Goal: Transaction & Acquisition: Purchase product/service

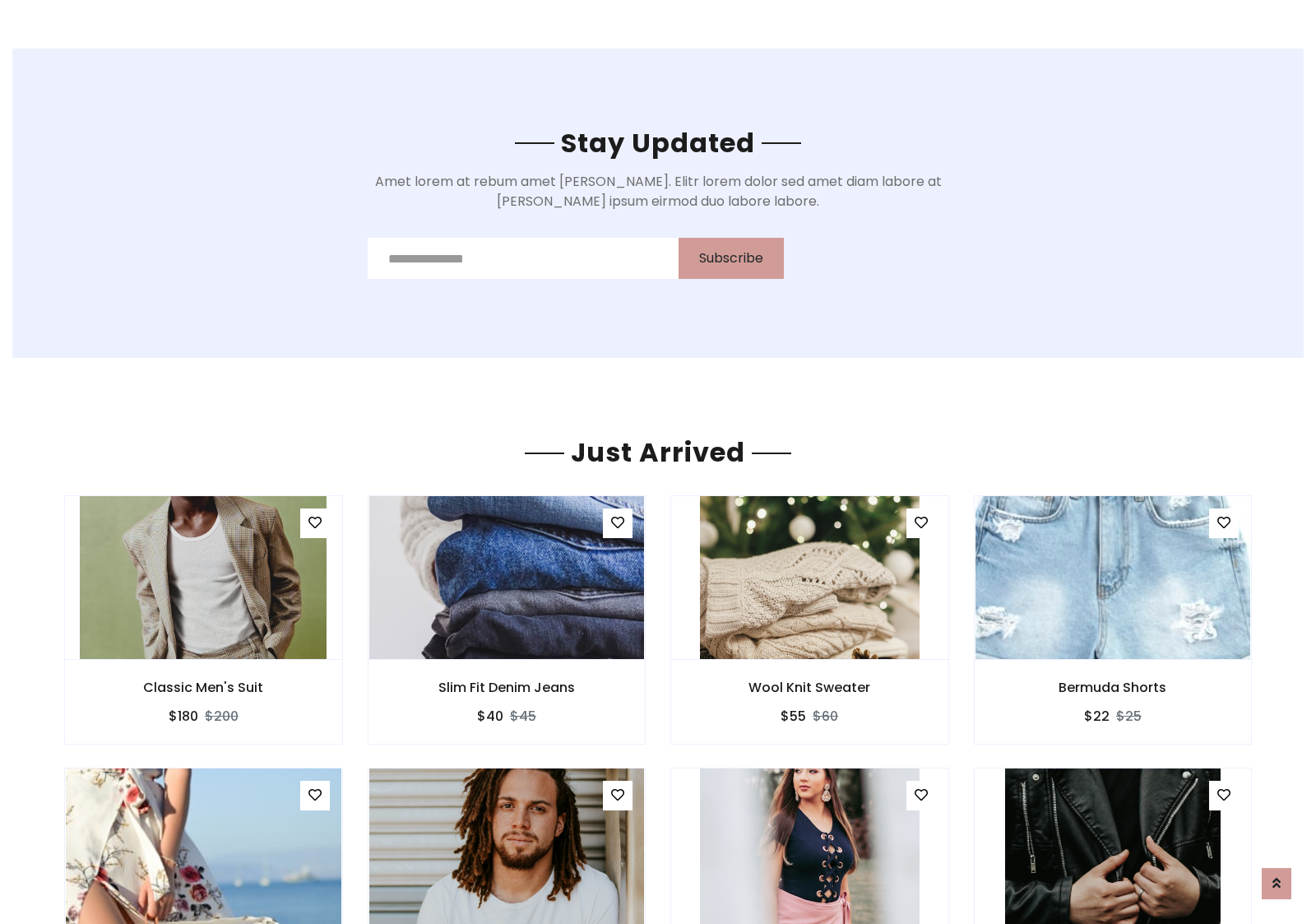
scroll to position [1928, 0]
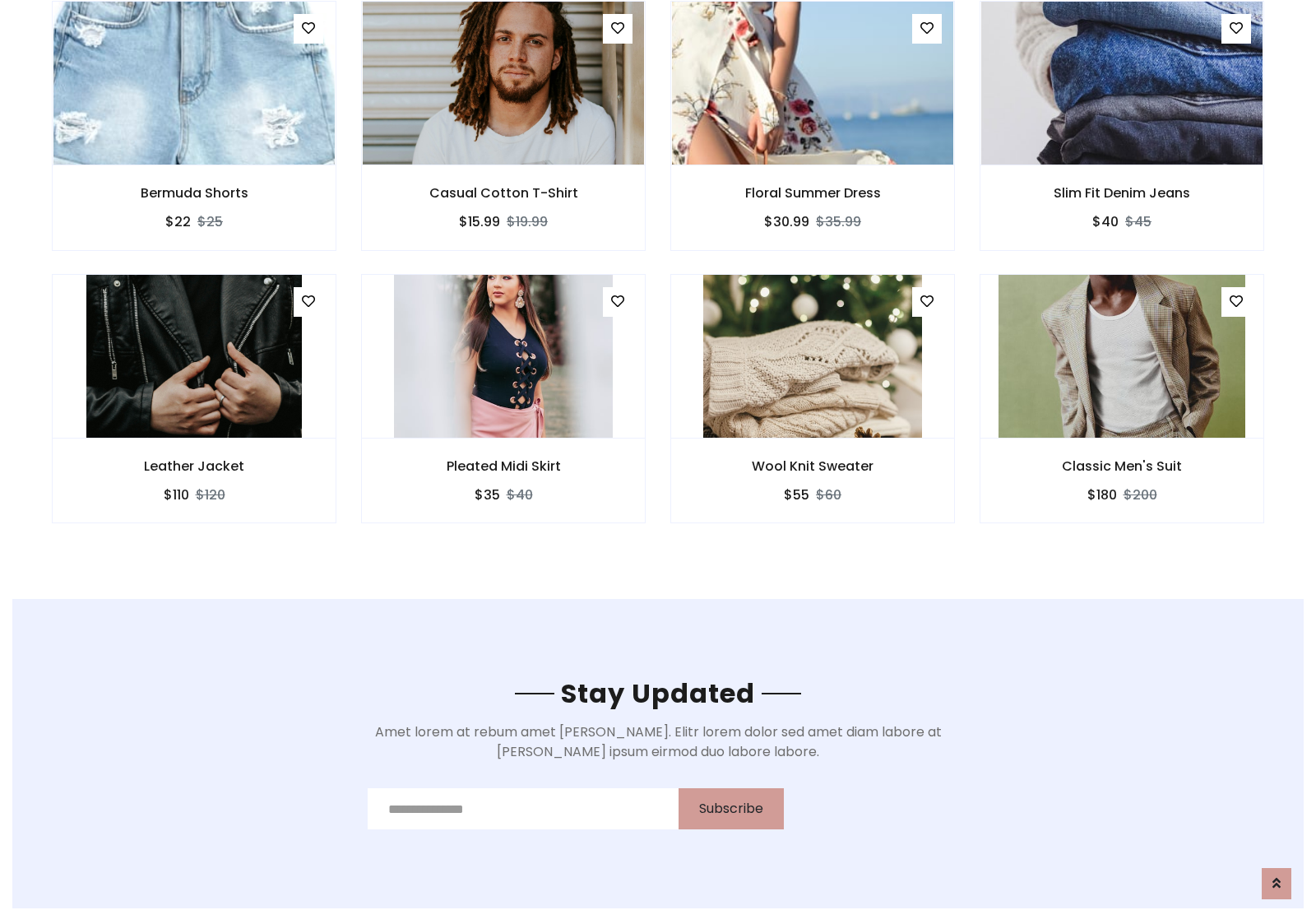
click at [658, 279] on div "Wool Knit Sweater $55 $60" at bounding box center [813, 410] width 309 height 272
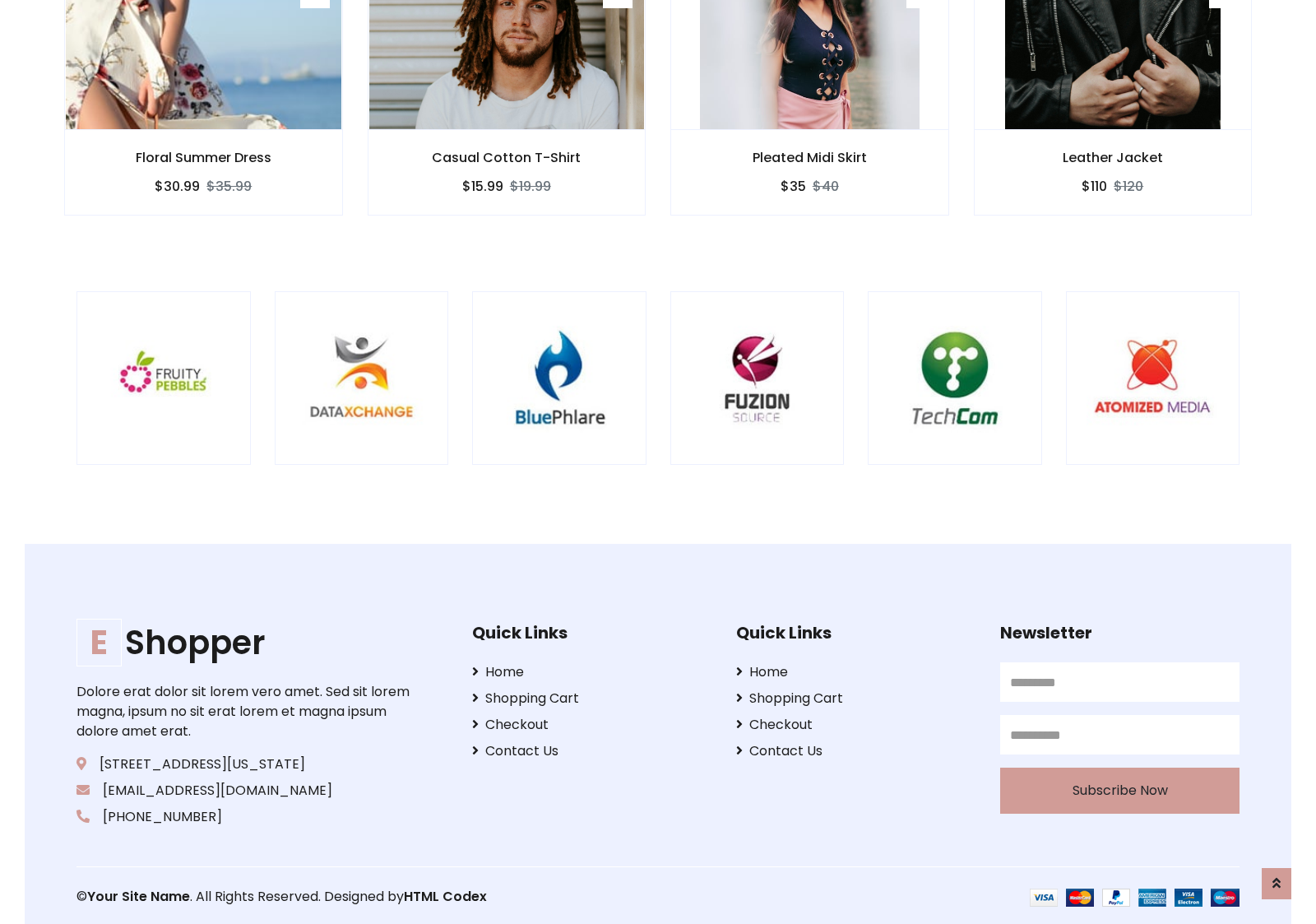
scroll to position [3132, 0]
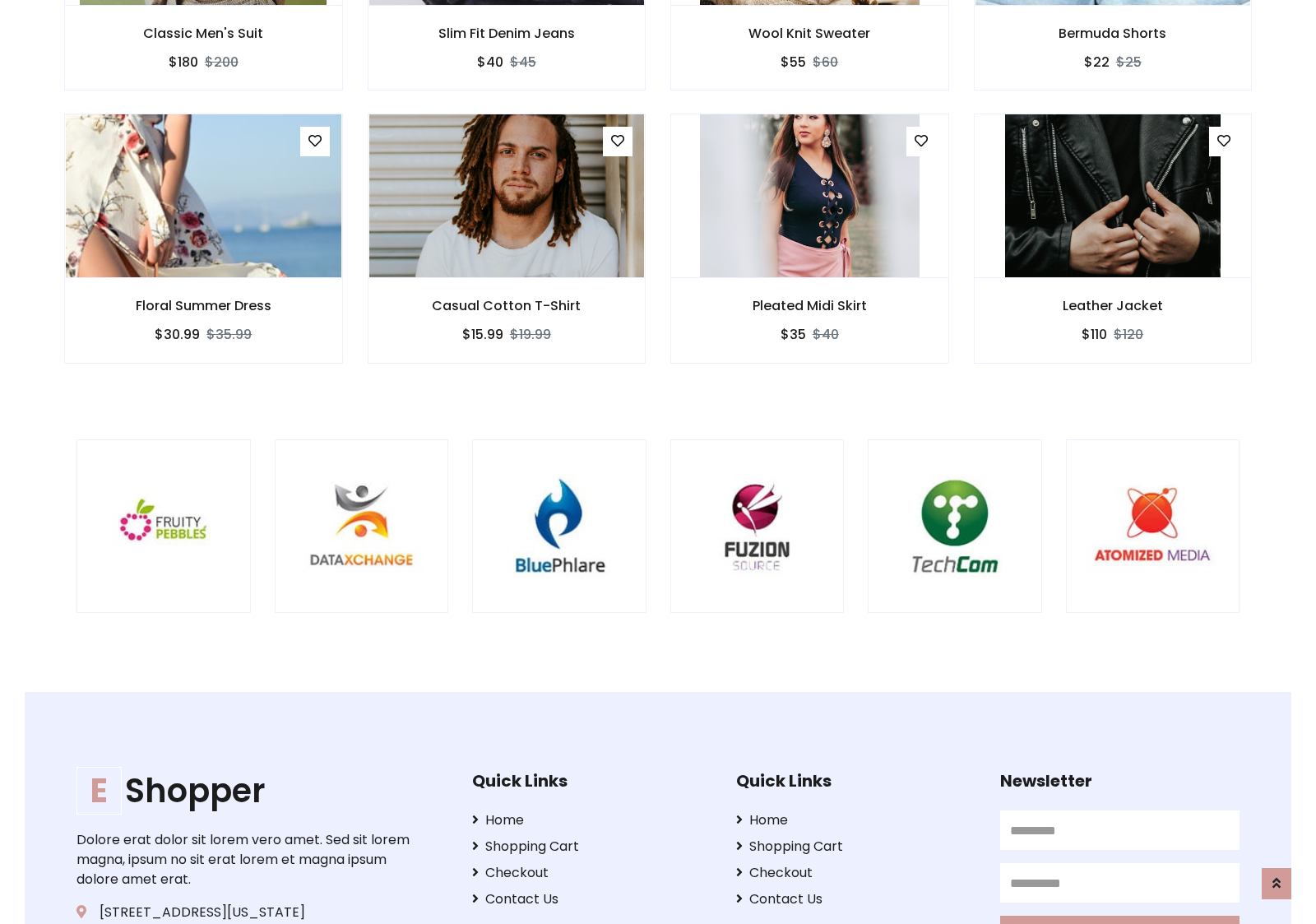
click at [658, 462] on div at bounding box center [868, 526] width 3957 height 174
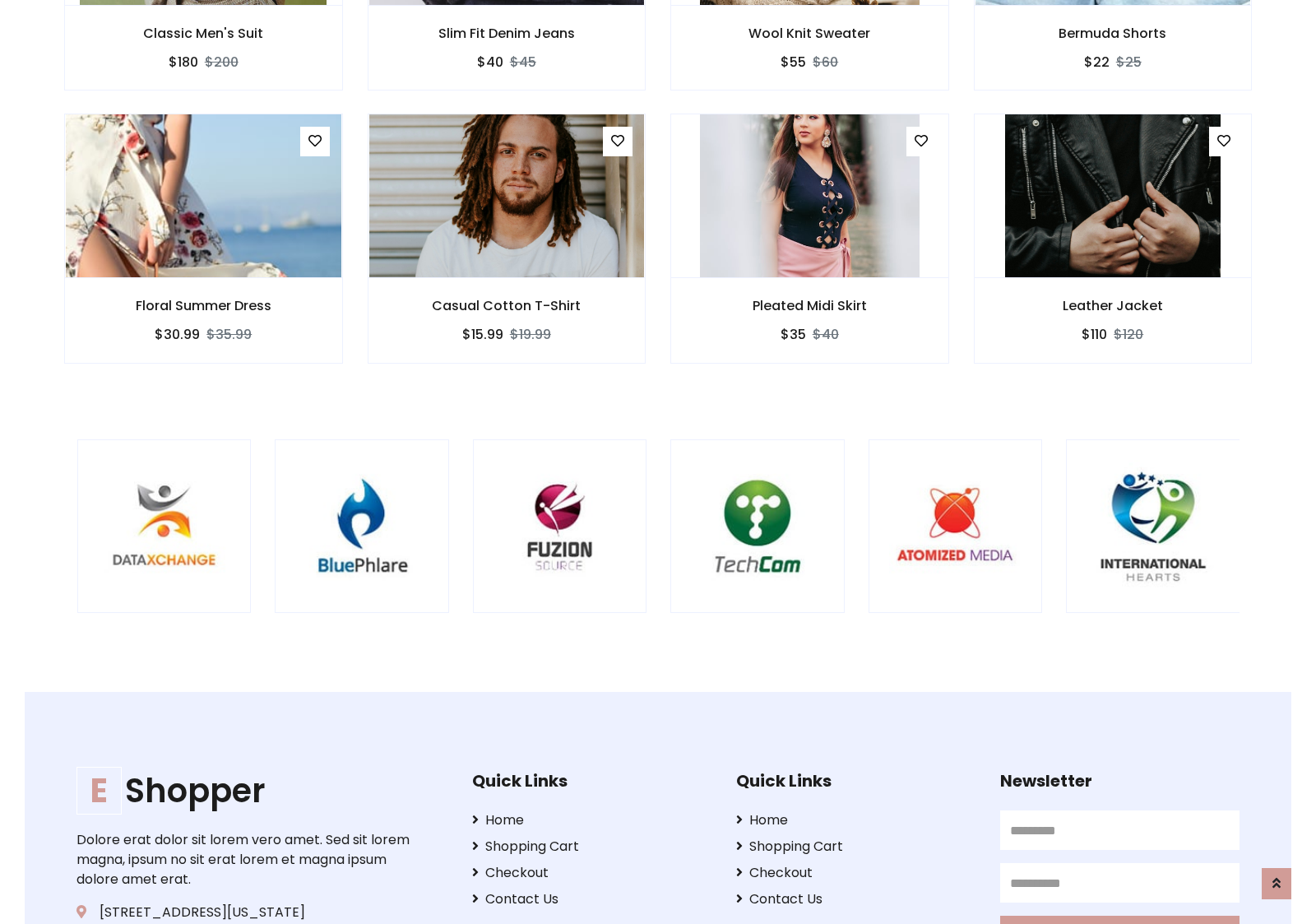
click at [658, 462] on div at bounding box center [670, 526] width 3957 height 174
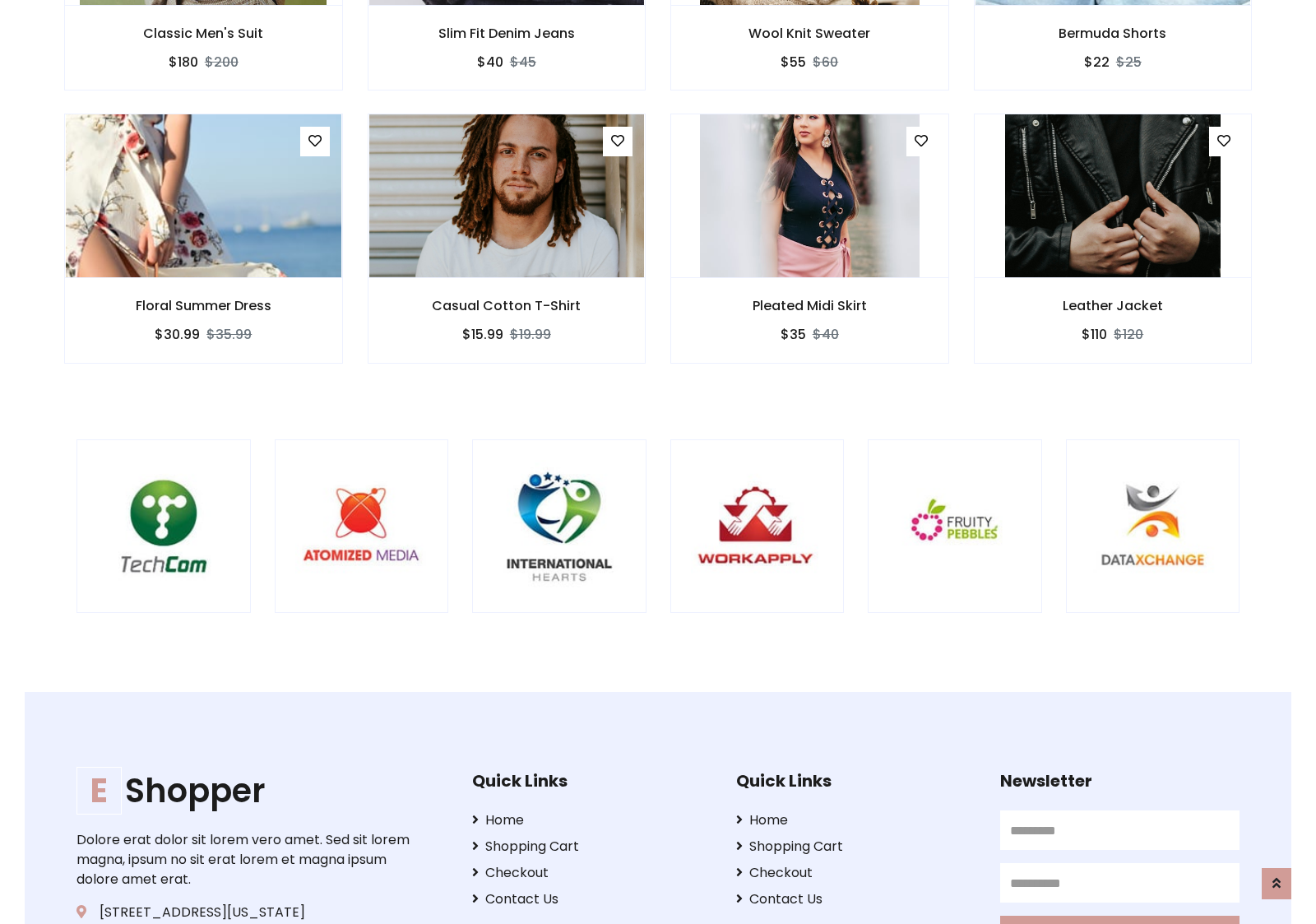
scroll to position [0, 0]
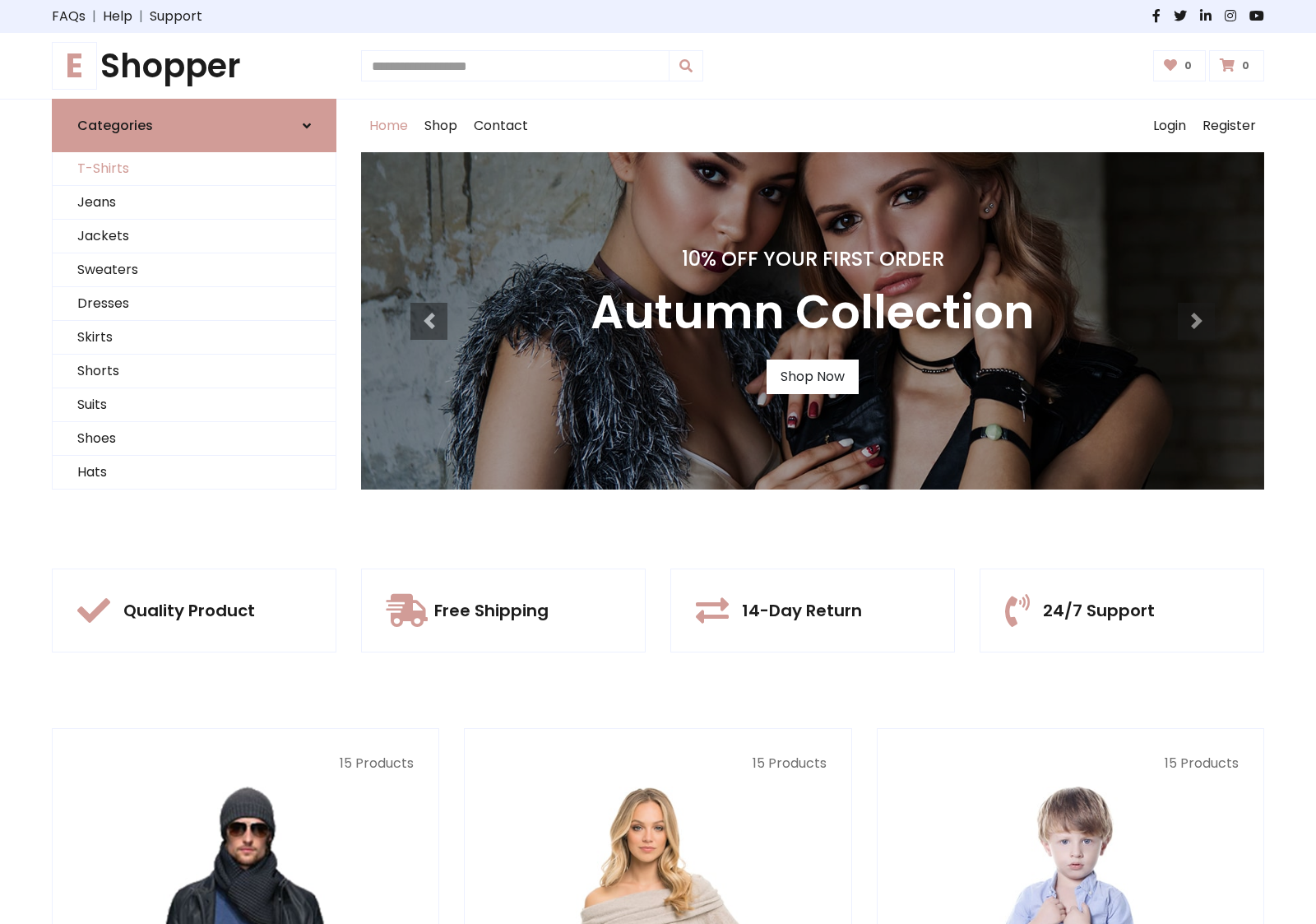
click at [194, 169] on link "T-Shirts" at bounding box center [194, 169] width 283 height 34
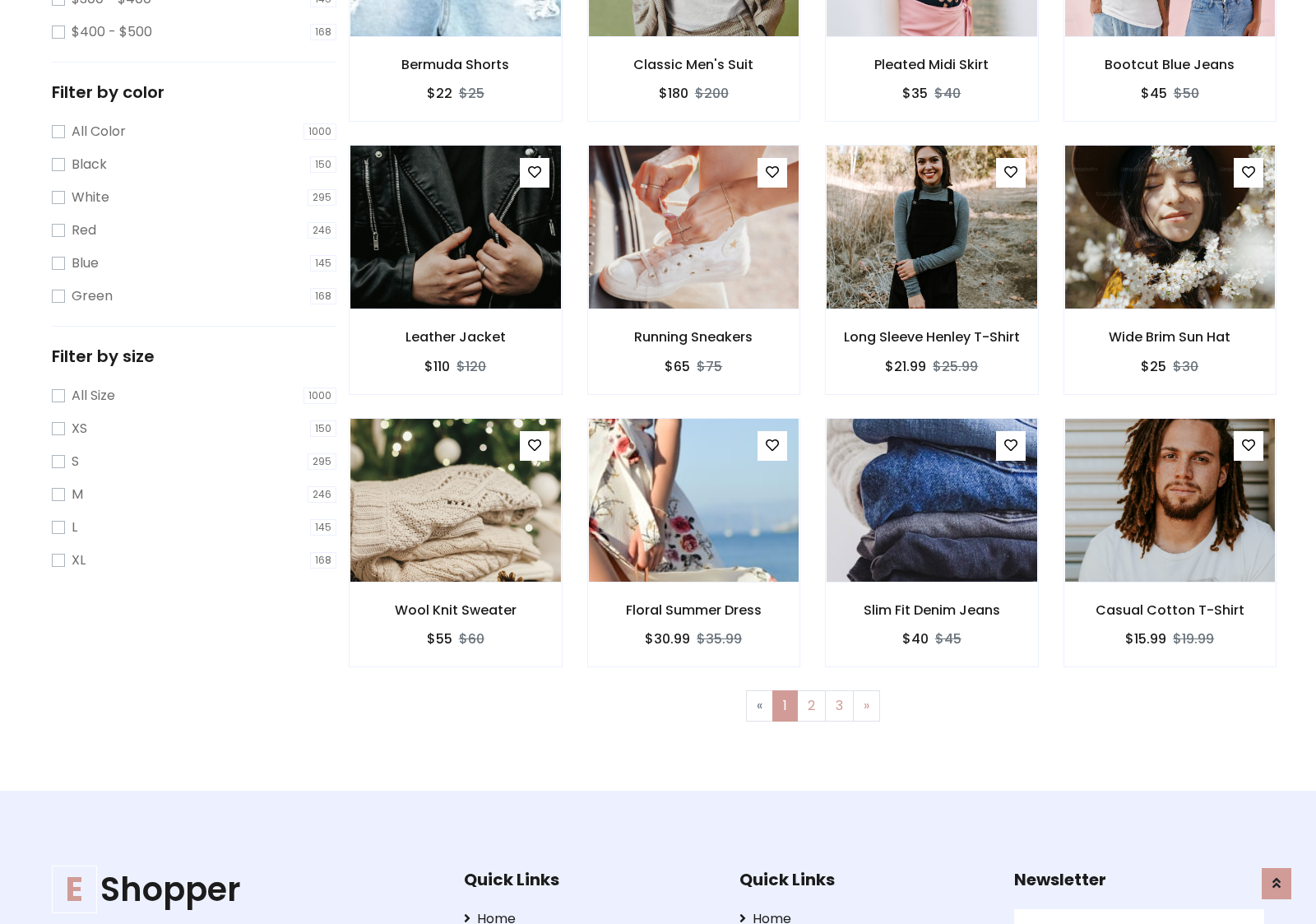
scroll to position [660, 0]
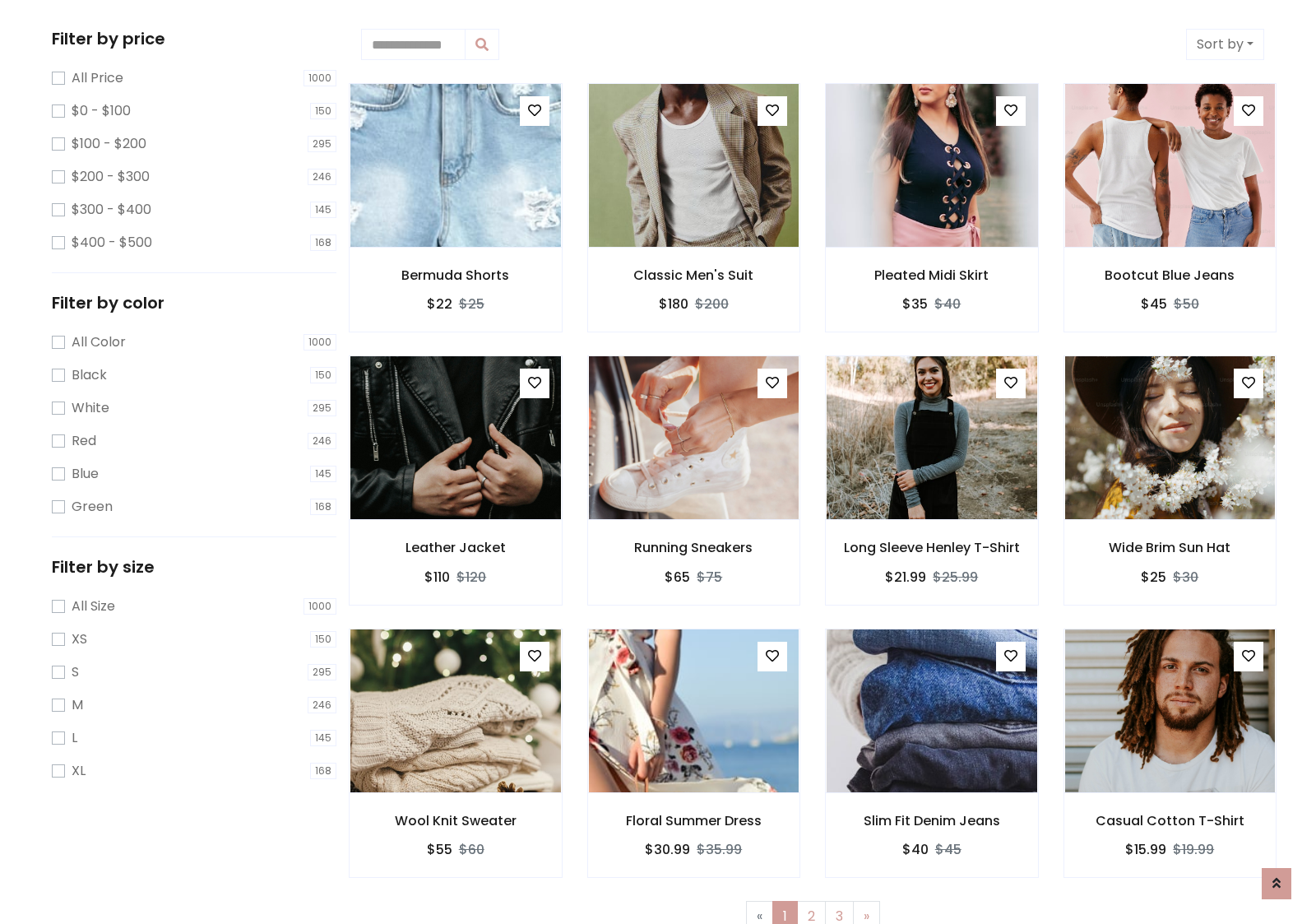
scroll to position [0, 0]
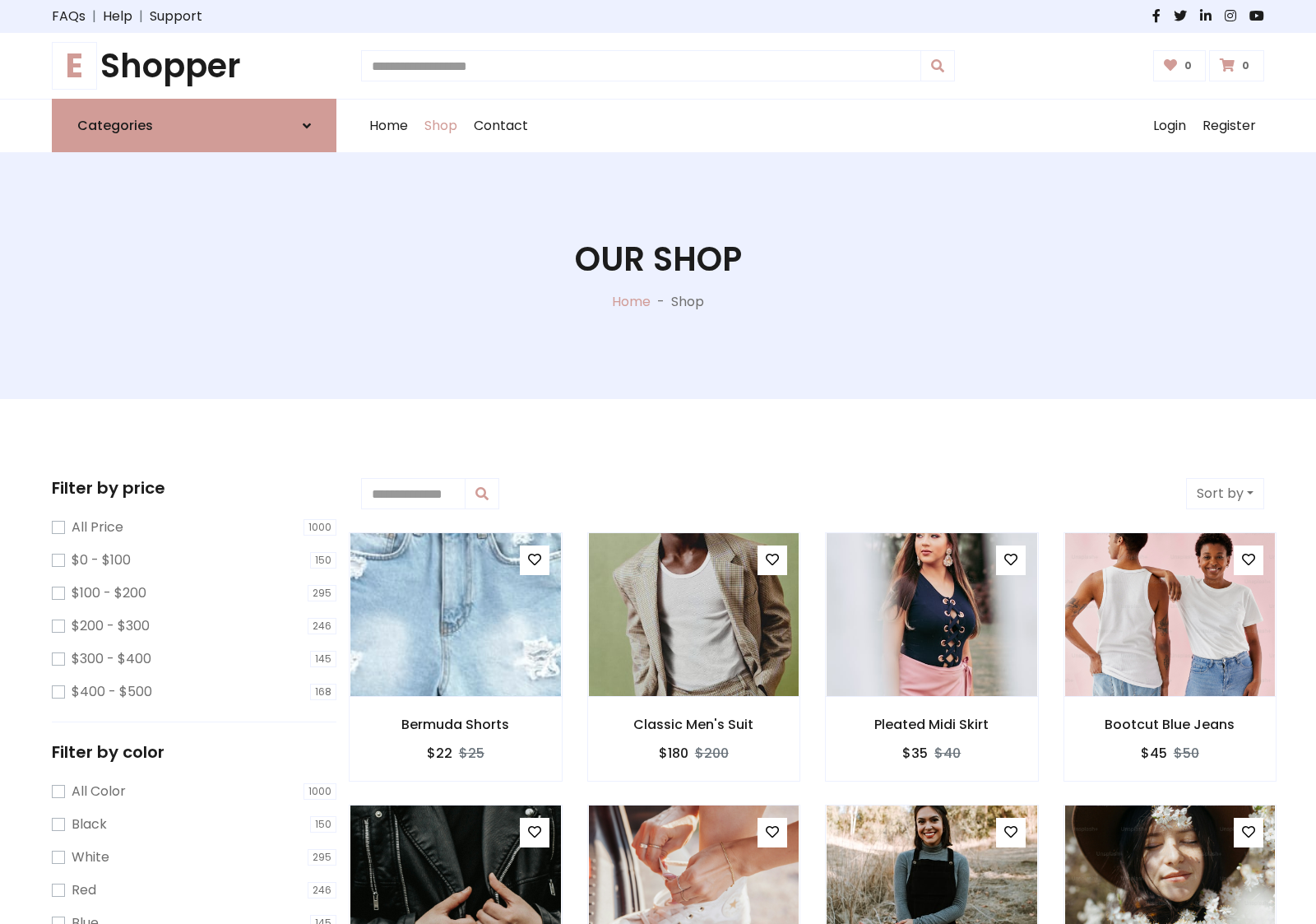
click at [194, 66] on h1 "E Shopper" at bounding box center [194, 66] width 285 height 39
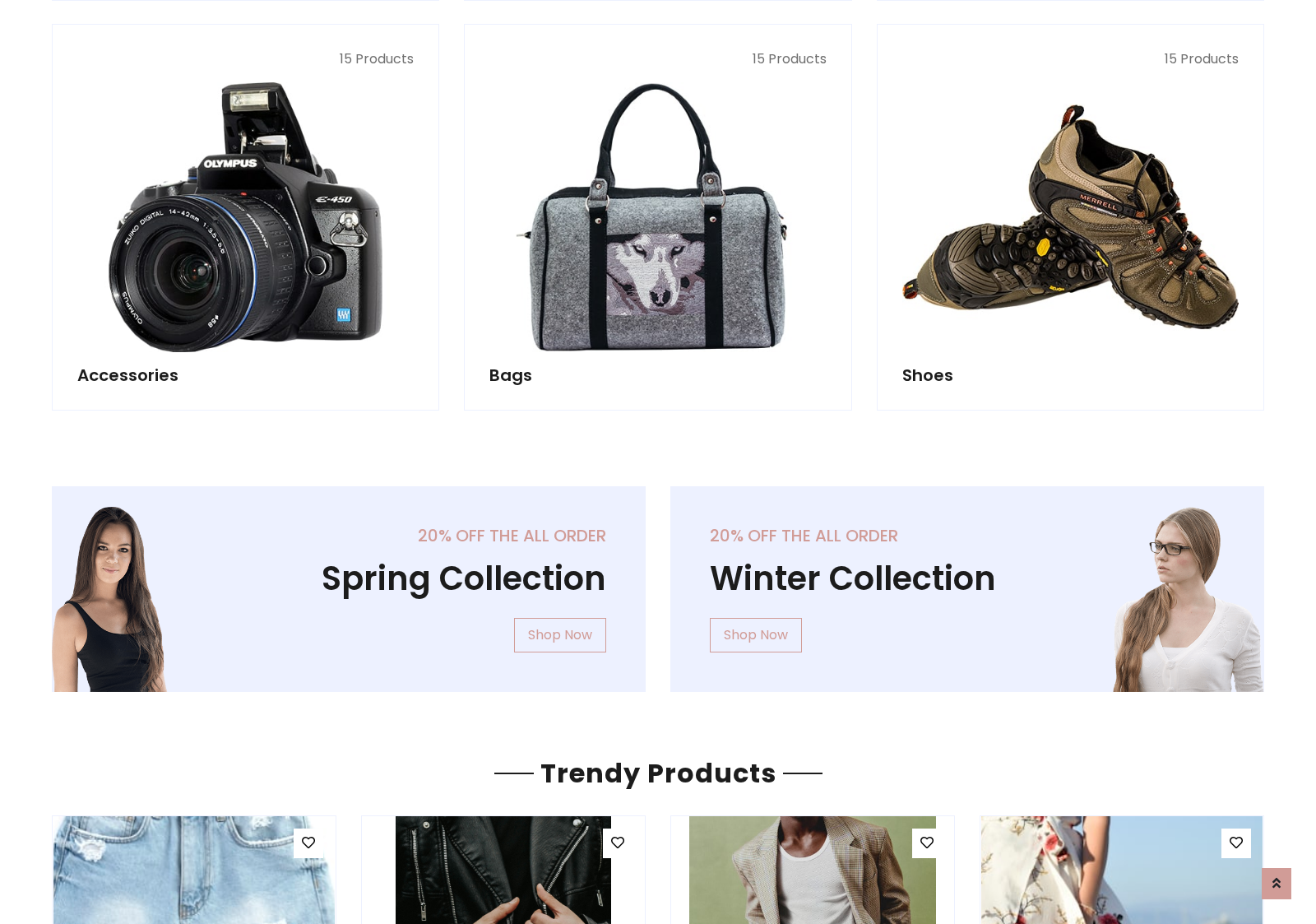
scroll to position [1598, 0]
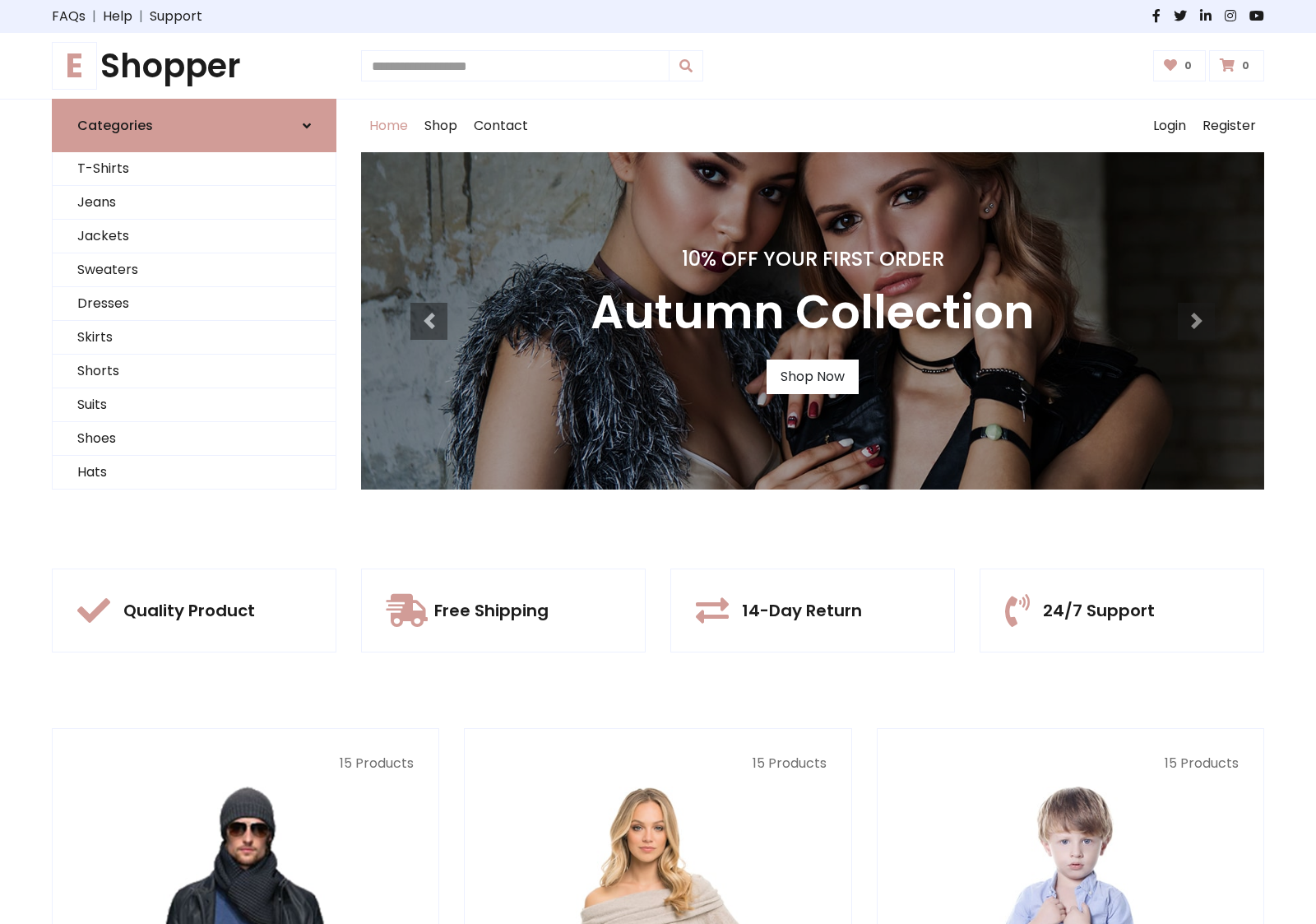
scroll to position [540, 0]
